Goal: Task Accomplishment & Management: Manage account settings

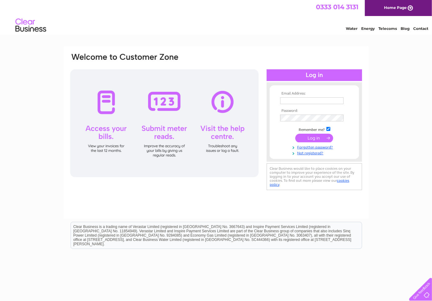
type input "garej.wyn@virgin.net"
click at [314, 139] on input "submit" at bounding box center [314, 138] width 38 height 9
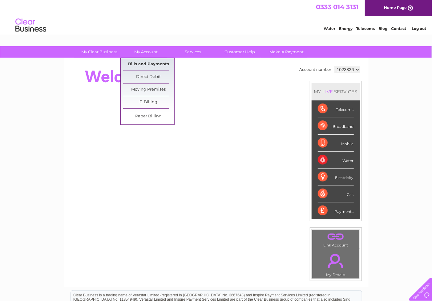
click at [140, 62] on link "Bills and Payments" at bounding box center [148, 64] width 51 height 12
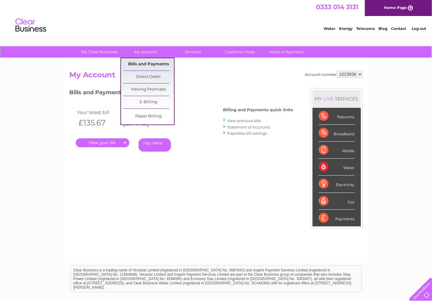
click at [142, 64] on link "Bills and Payments" at bounding box center [148, 64] width 51 height 12
click at [141, 64] on link "Bills and Payments" at bounding box center [148, 64] width 51 height 12
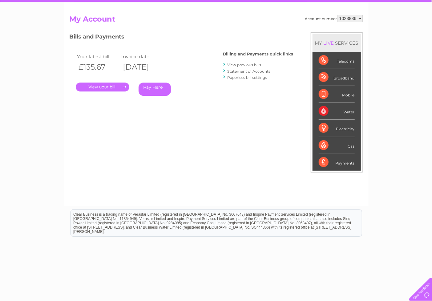
scroll to position [71, 0]
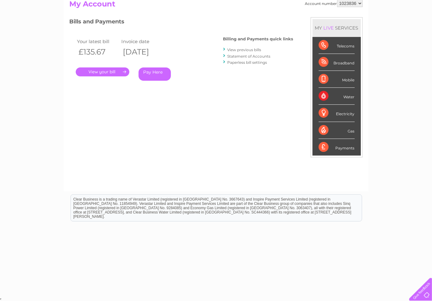
click at [121, 71] on link "." at bounding box center [103, 71] width 54 height 9
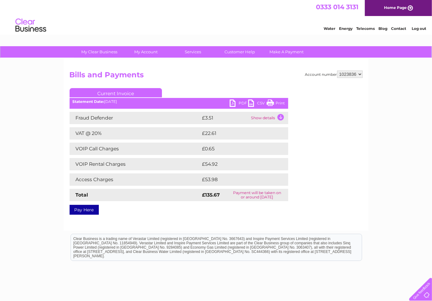
click at [241, 102] on link "PDF" at bounding box center [239, 103] width 18 height 9
